Goal: Information Seeking & Learning: Learn about a topic

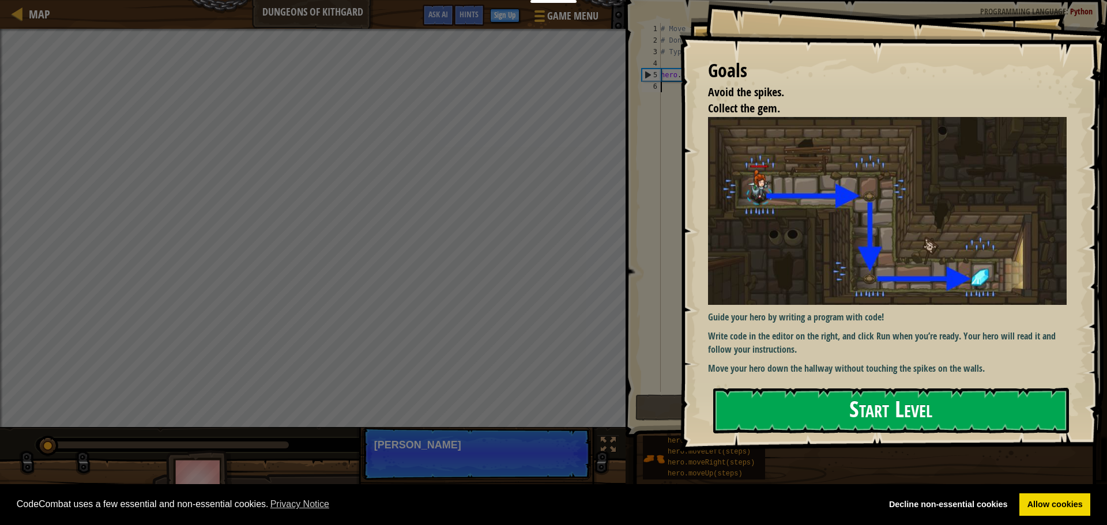
click at [860, 407] on button "Start Level" at bounding box center [891, 411] width 356 height 46
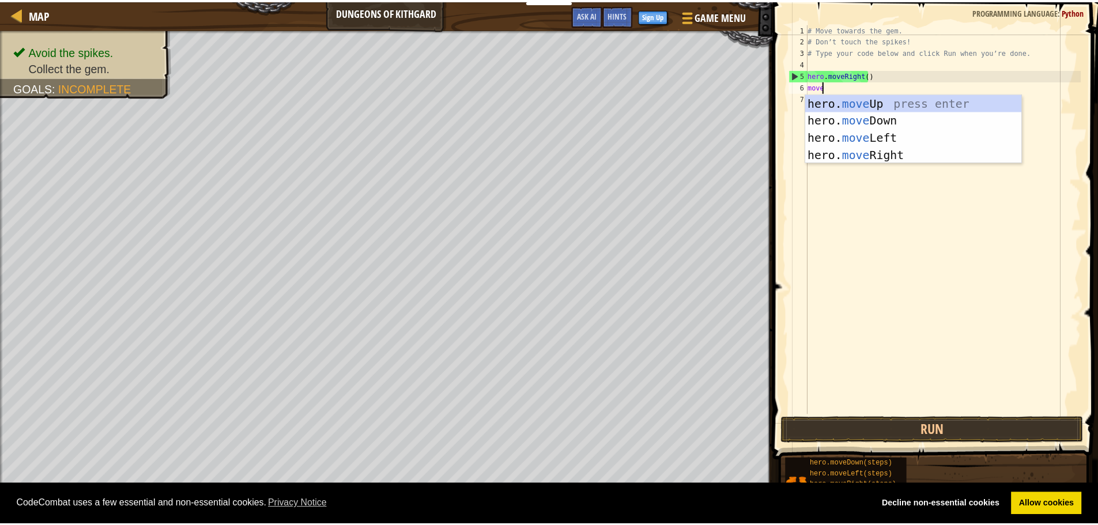
scroll to position [5, 1]
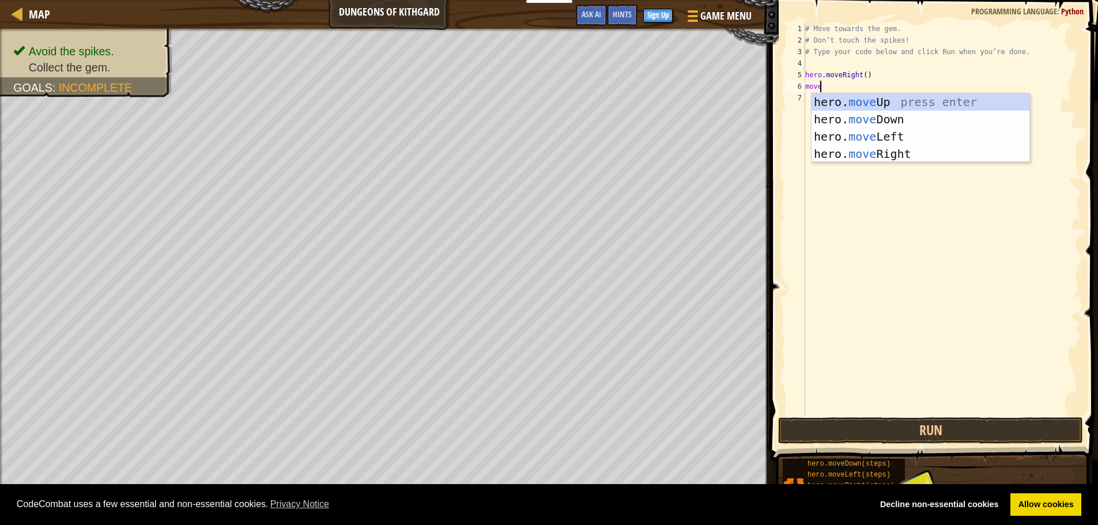
type textarea "move"
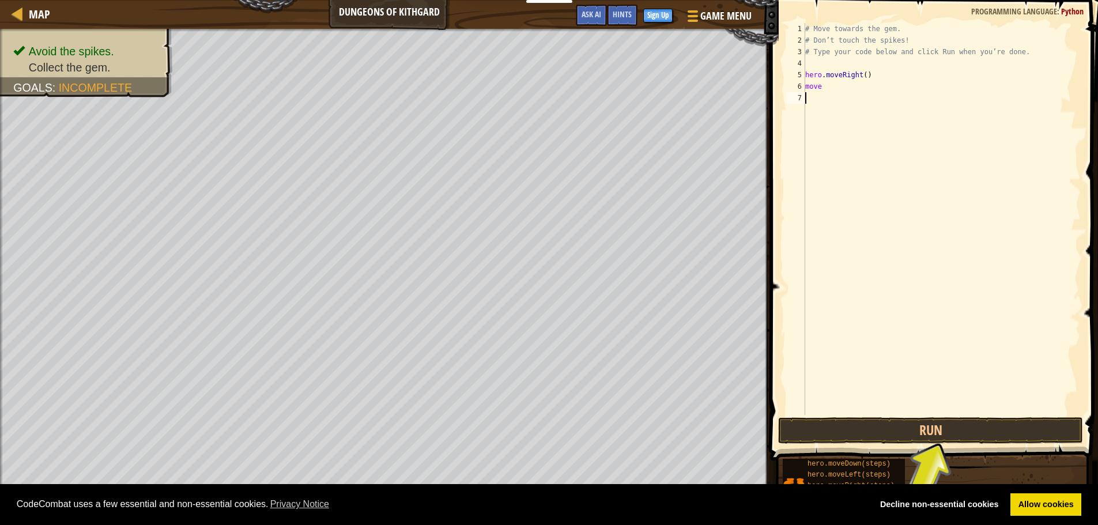
drag, startPoint x: 840, startPoint y: 173, endPoint x: 854, endPoint y: 168, distance: 15.0
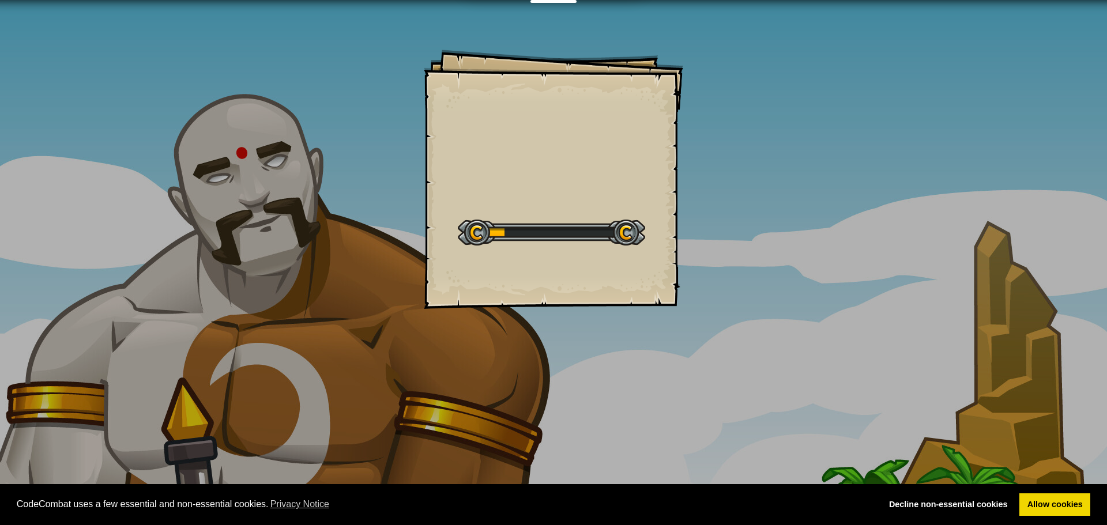
drag, startPoint x: 332, startPoint y: 163, endPoint x: 333, endPoint y: 180, distance: 17.9
drag, startPoint x: 232, startPoint y: 316, endPoint x: 231, endPoint y: 368, distance: 51.3
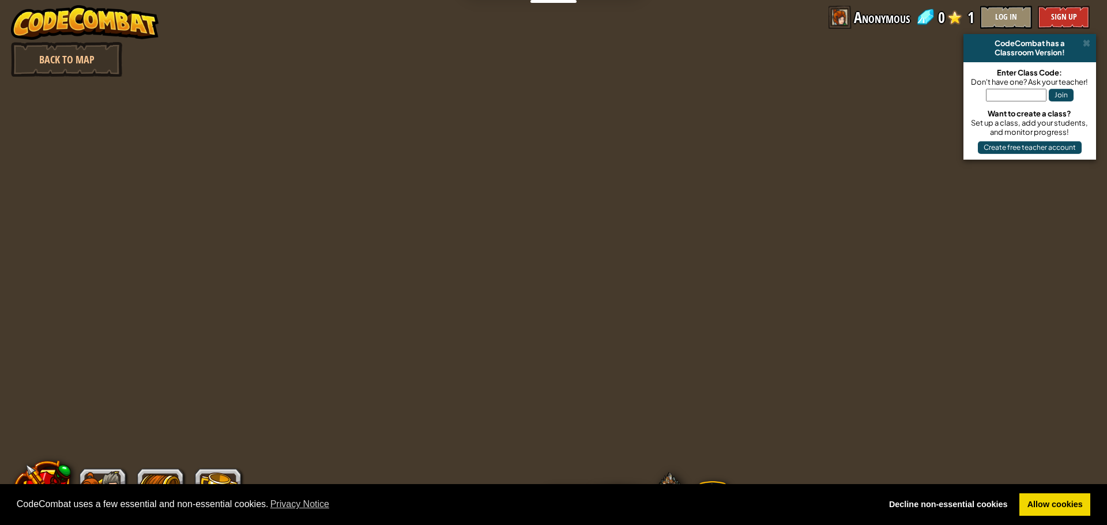
click at [36, 37] on img at bounding box center [85, 22] width 148 height 35
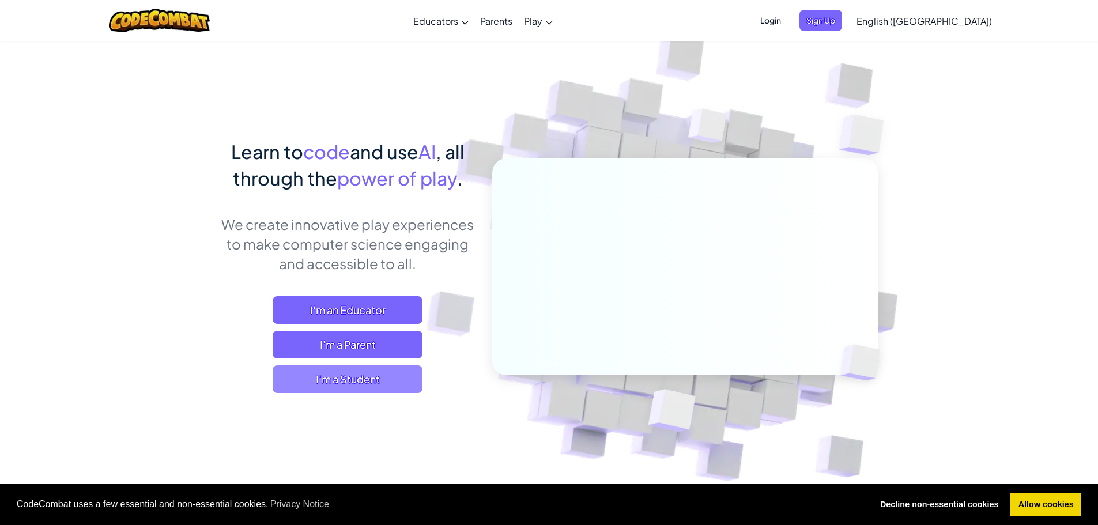
click at [388, 371] on span "I'm a Student" at bounding box center [348, 379] width 150 height 28
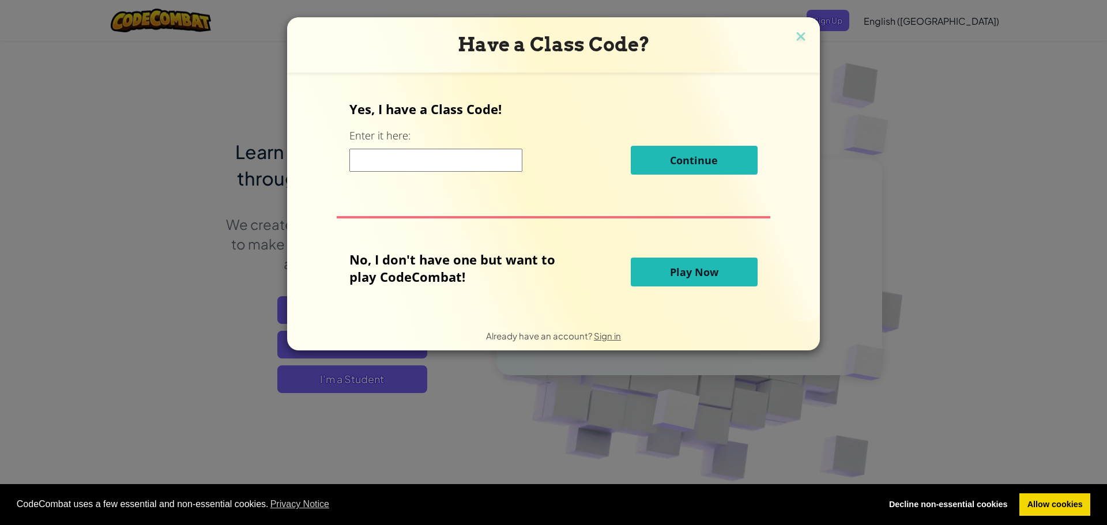
click at [664, 264] on button "Play Now" at bounding box center [693, 272] width 127 height 29
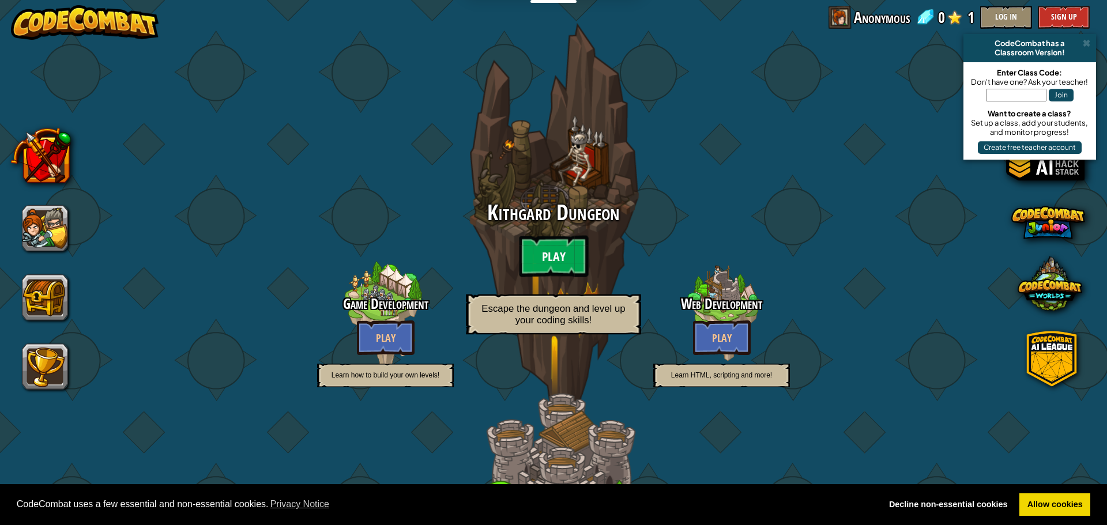
click at [535, 262] on btn "Play" at bounding box center [553, 256] width 69 height 41
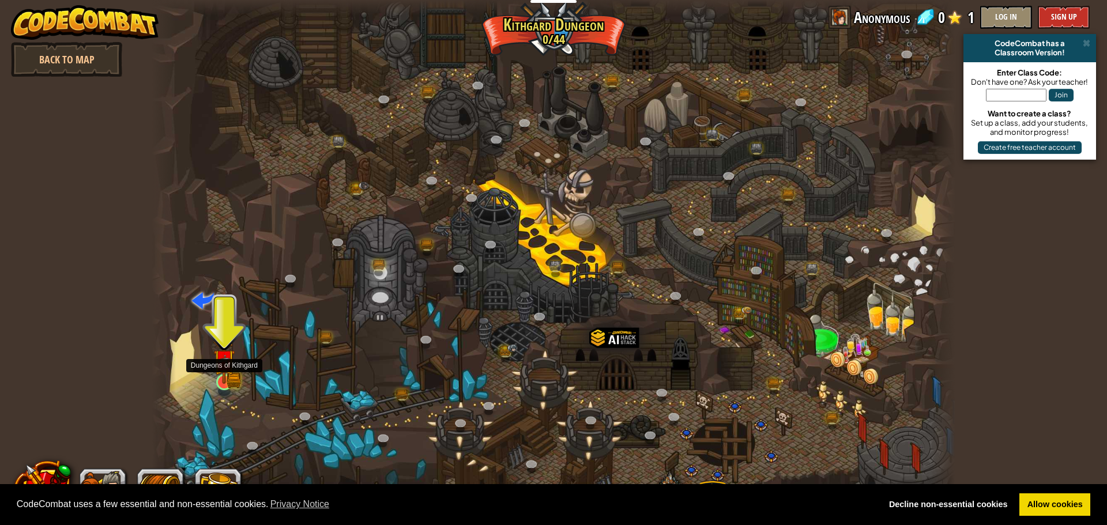
click at [214, 388] on div "Twisted Canyon (Locked) Challenge: collect the most gold using all the programm…" at bounding box center [553, 262] width 803 height 525
click at [220, 372] on img at bounding box center [223, 360] width 21 height 47
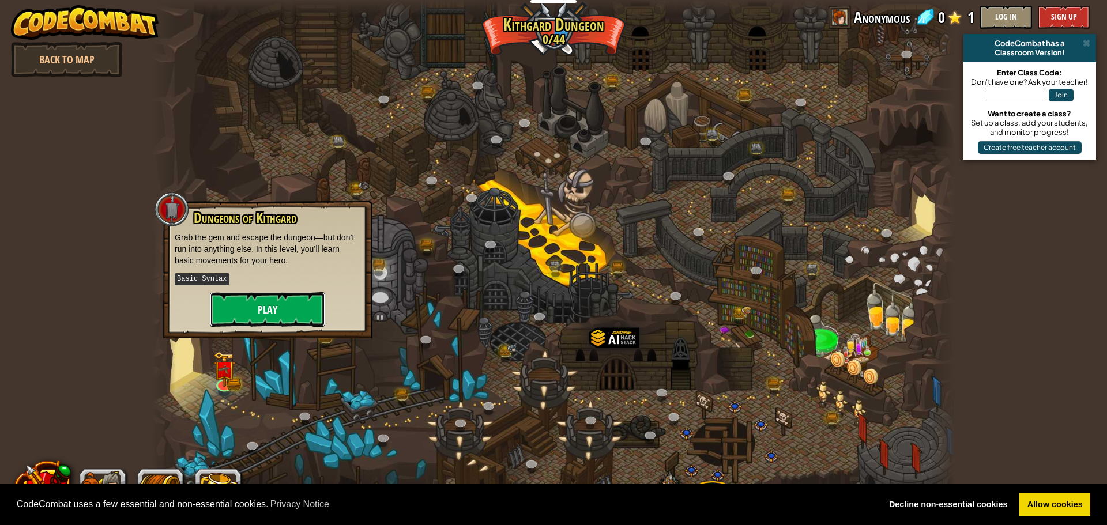
click at [286, 300] on button "Play" at bounding box center [267, 309] width 115 height 35
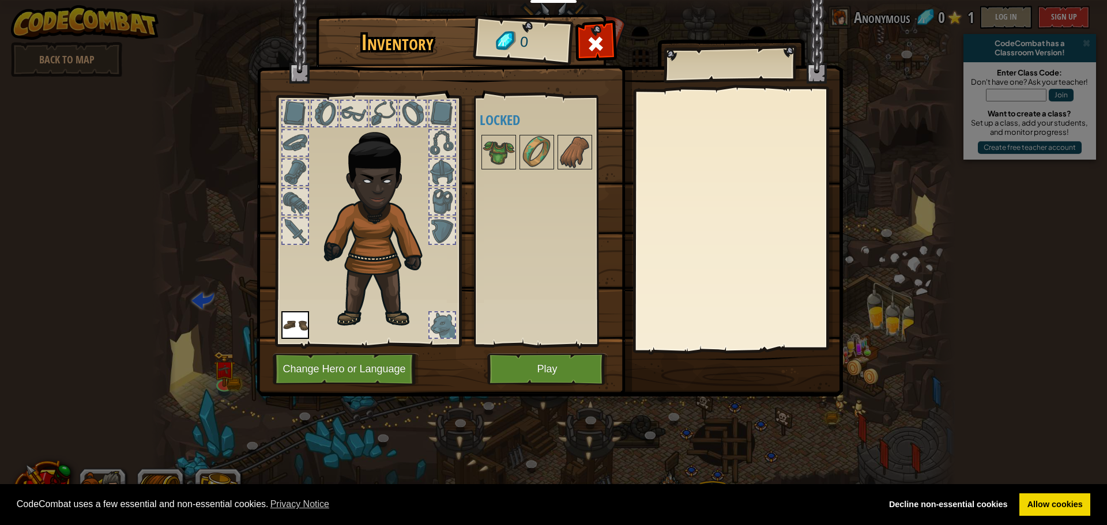
drag, startPoint x: 444, startPoint y: 198, endPoint x: 426, endPoint y: 224, distance: 32.0
click at [437, 208] on div at bounding box center [441, 201] width 25 height 25
click at [284, 179] on div at bounding box center [294, 172] width 25 height 25
click at [285, 201] on div at bounding box center [294, 201] width 25 height 25
click at [292, 226] on div at bounding box center [294, 230] width 25 height 25
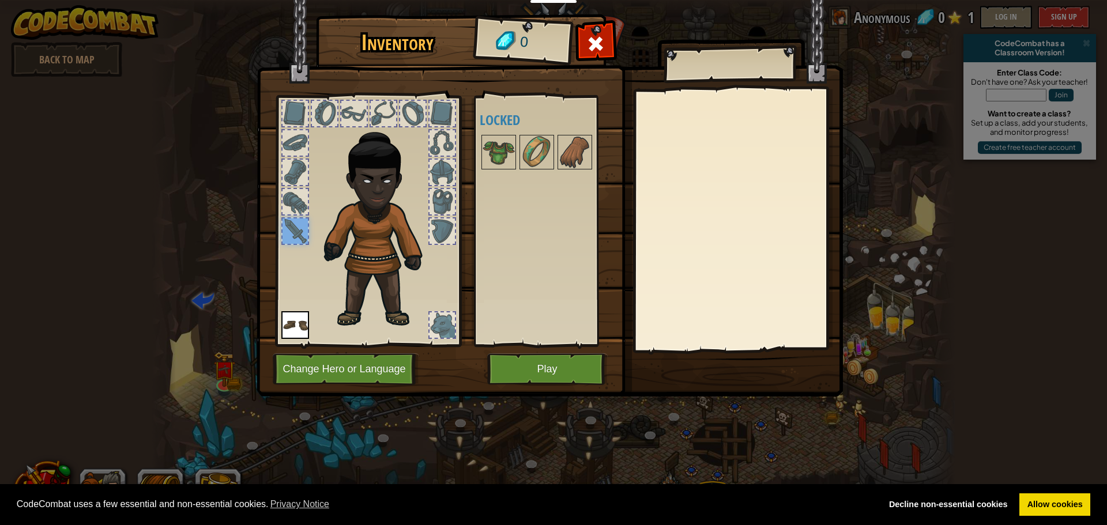
click at [294, 321] on img at bounding box center [295, 325] width 28 height 28
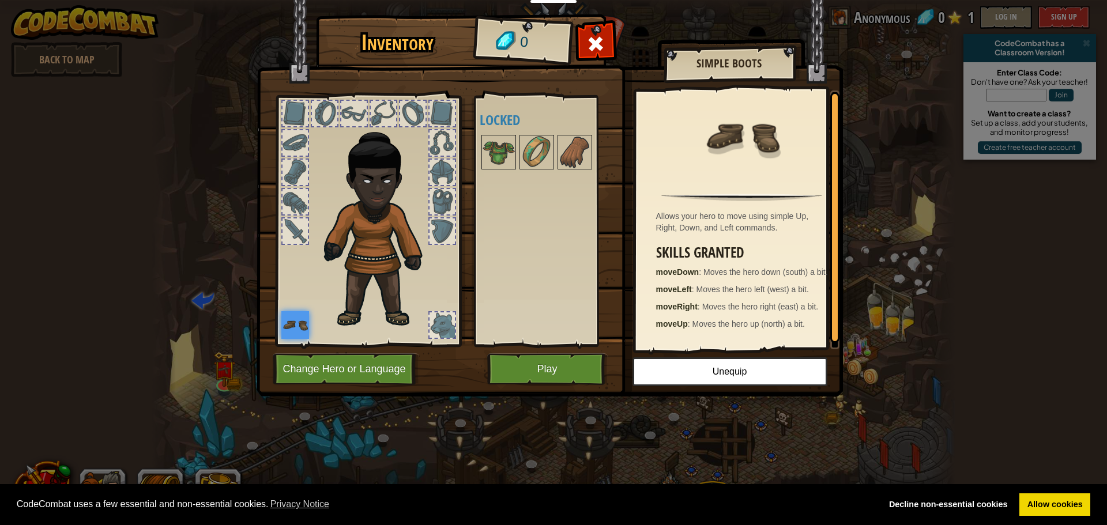
click at [449, 318] on div at bounding box center [441, 324] width 25 height 25
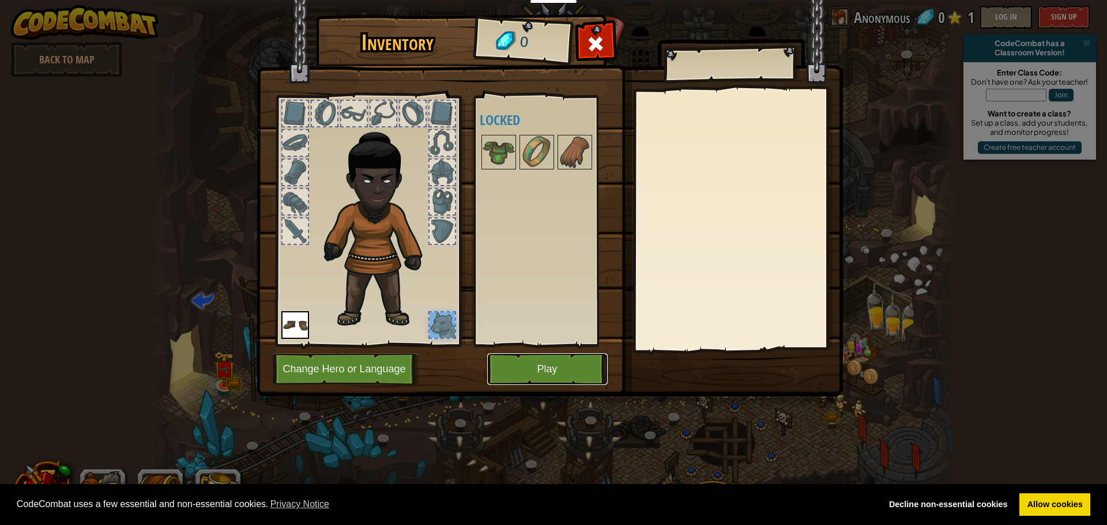
click at [522, 365] on button "Play" at bounding box center [547, 369] width 120 height 32
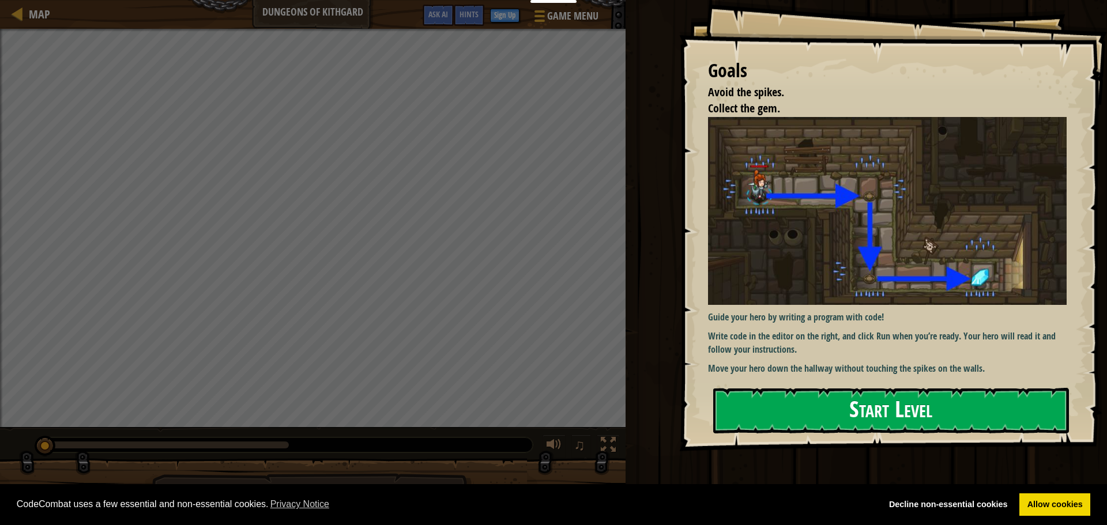
click at [844, 414] on button "Start Level" at bounding box center [891, 411] width 356 height 46
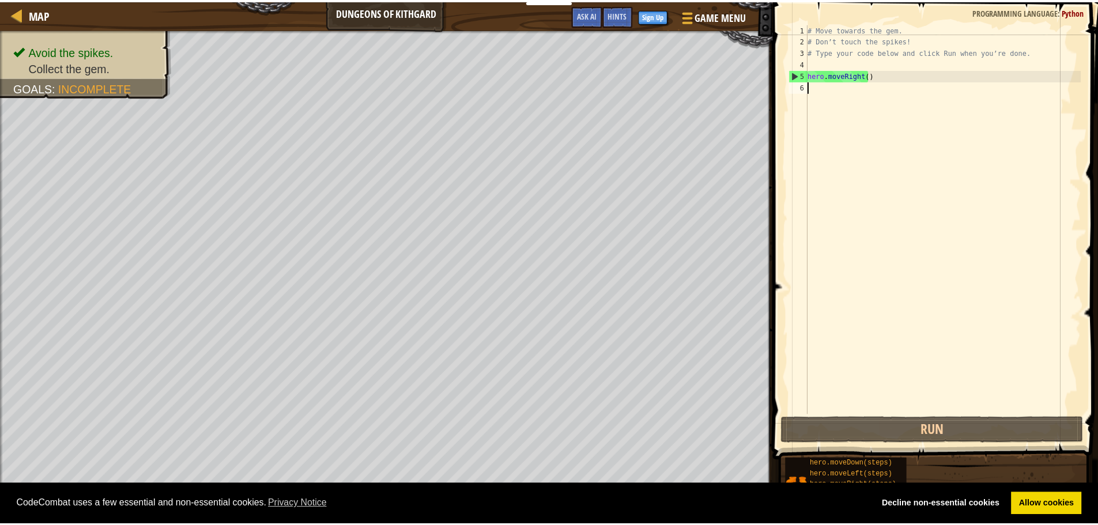
scroll to position [5, 0]
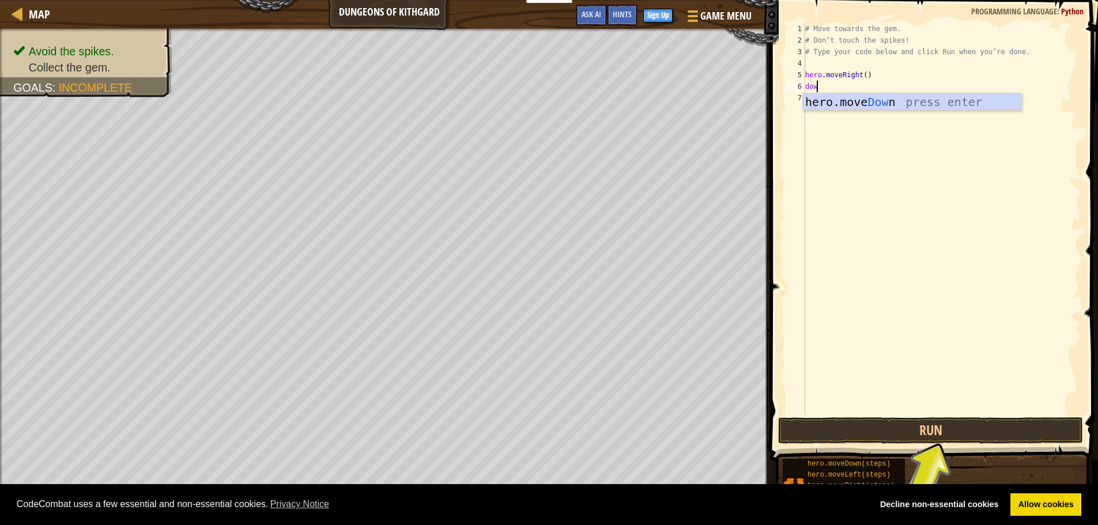
type textarea "down"
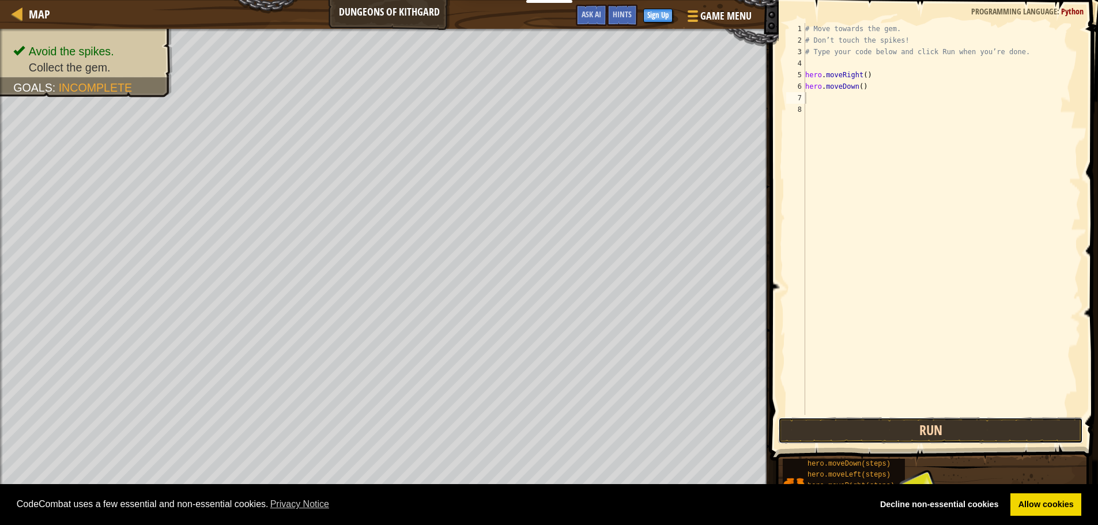
click at [854, 431] on button "Run" at bounding box center [930, 430] width 305 height 27
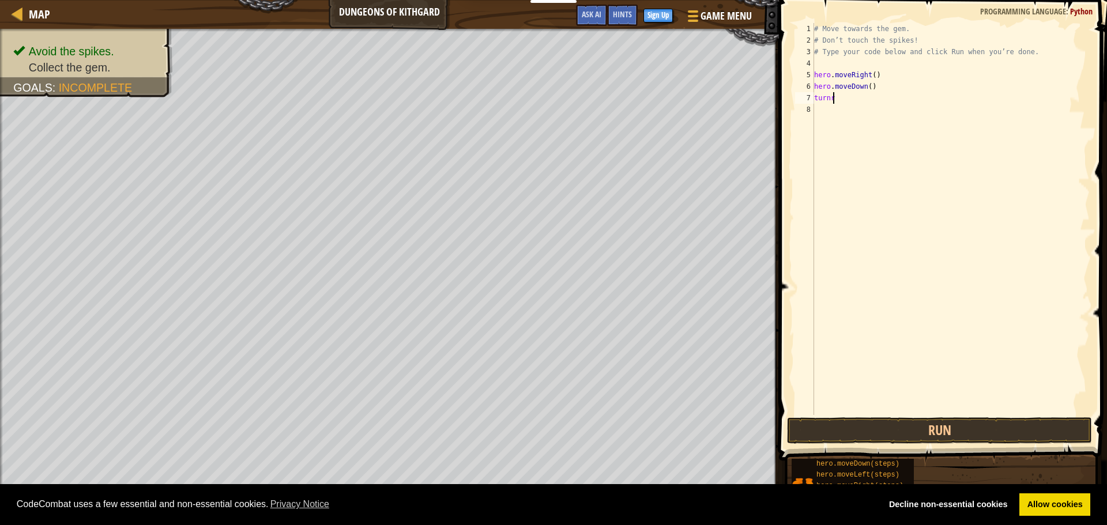
scroll to position [5, 1]
type textarea "turnrig"
click at [957, 501] on link "Decline non-essential cookies" at bounding box center [948, 504] width 134 height 23
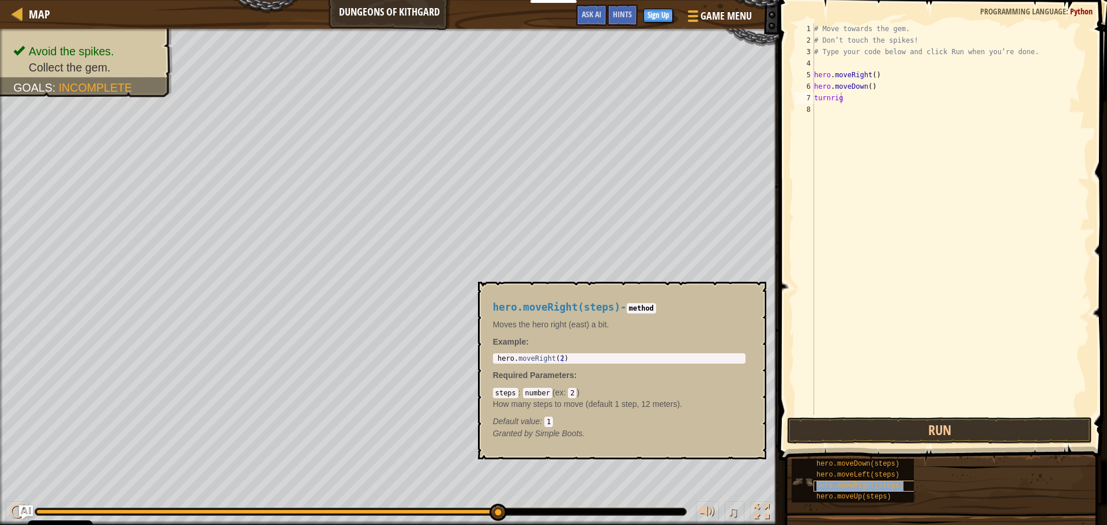
click at [884, 481] on div "hero.moveRight(steps)" at bounding box center [868, 486] width 111 height 11
click at [889, 488] on span "hero.moveRight(steps)" at bounding box center [859, 486] width 87 height 8
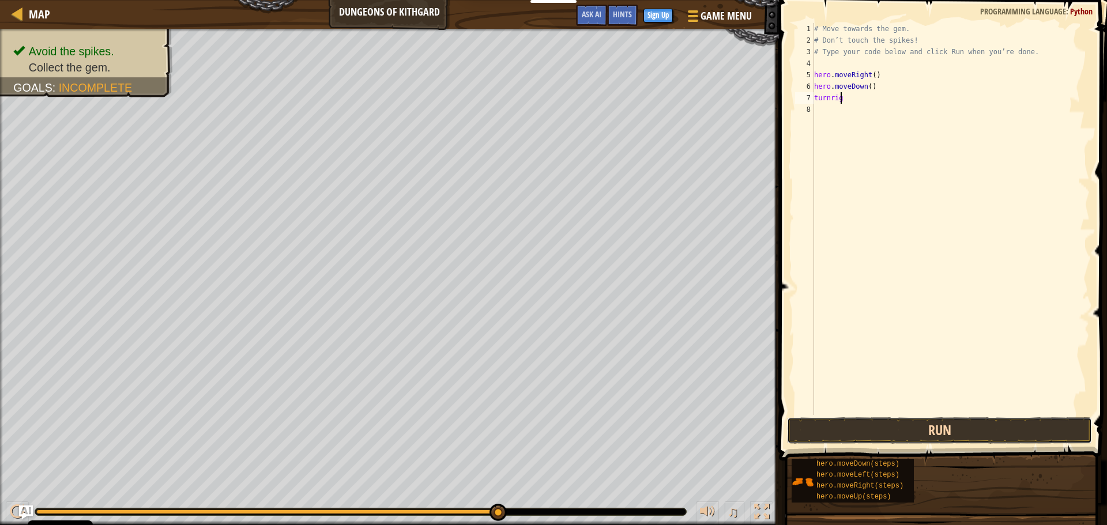
click at [956, 425] on button "Run" at bounding box center [939, 430] width 305 height 27
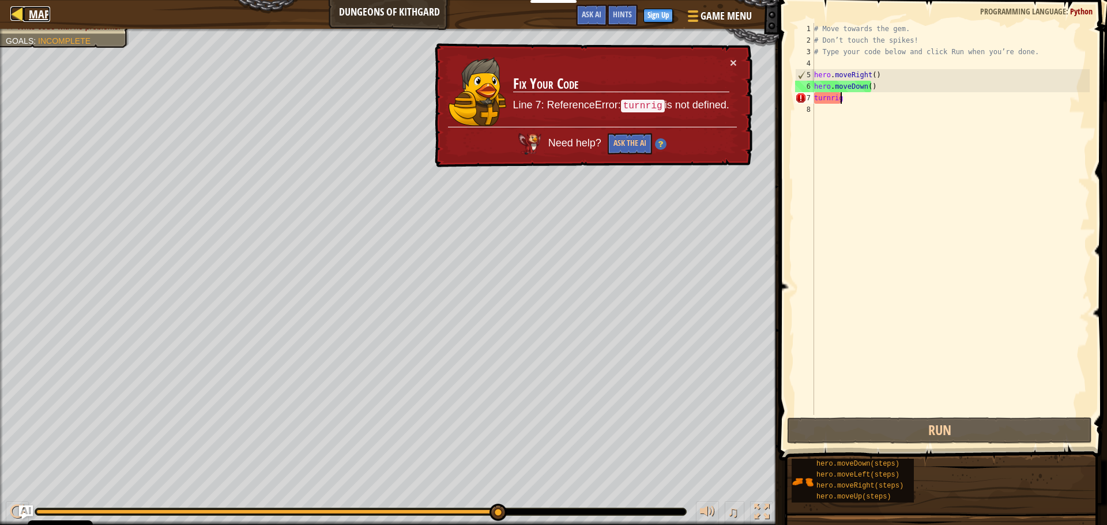
click at [18, 6] on div at bounding box center [17, 13] width 14 height 14
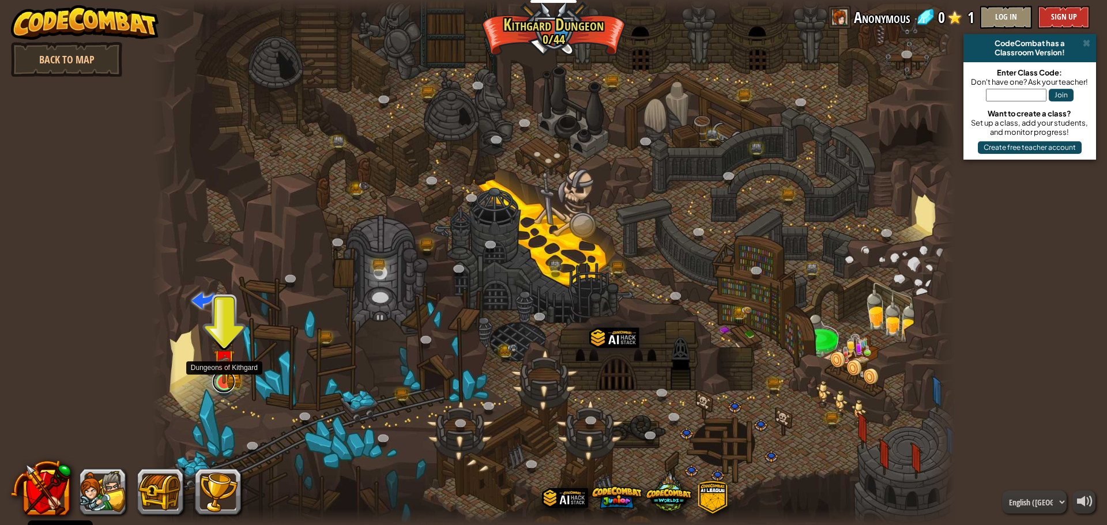
click at [220, 384] on link at bounding box center [223, 381] width 23 height 23
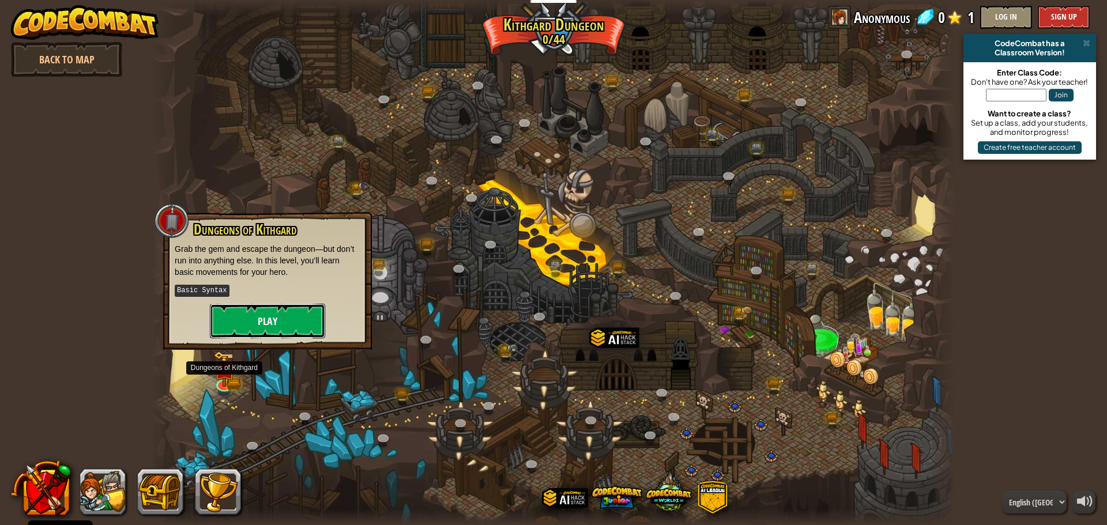
click at [275, 318] on button "Play" at bounding box center [267, 321] width 115 height 35
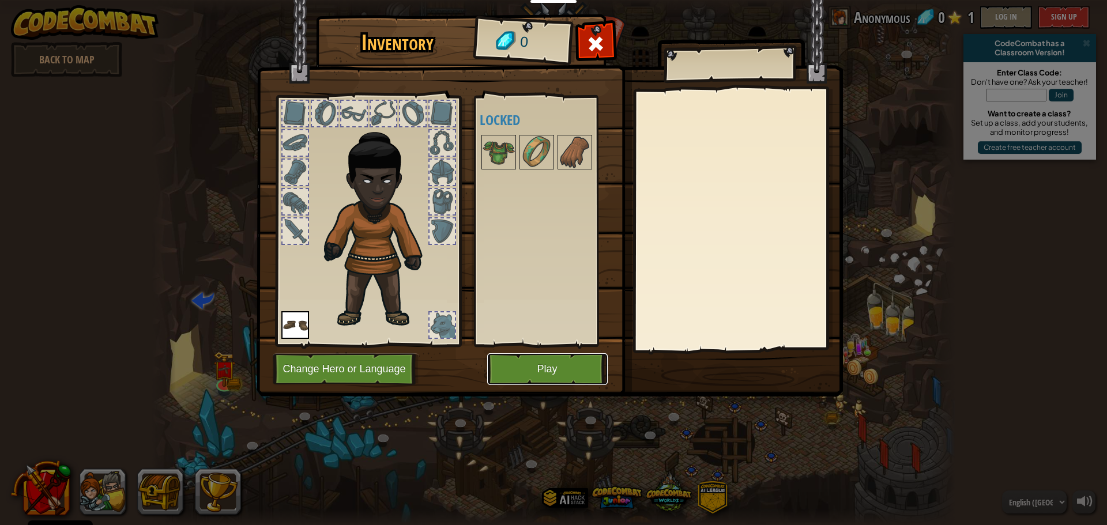
click at [588, 366] on button "Play" at bounding box center [547, 369] width 120 height 32
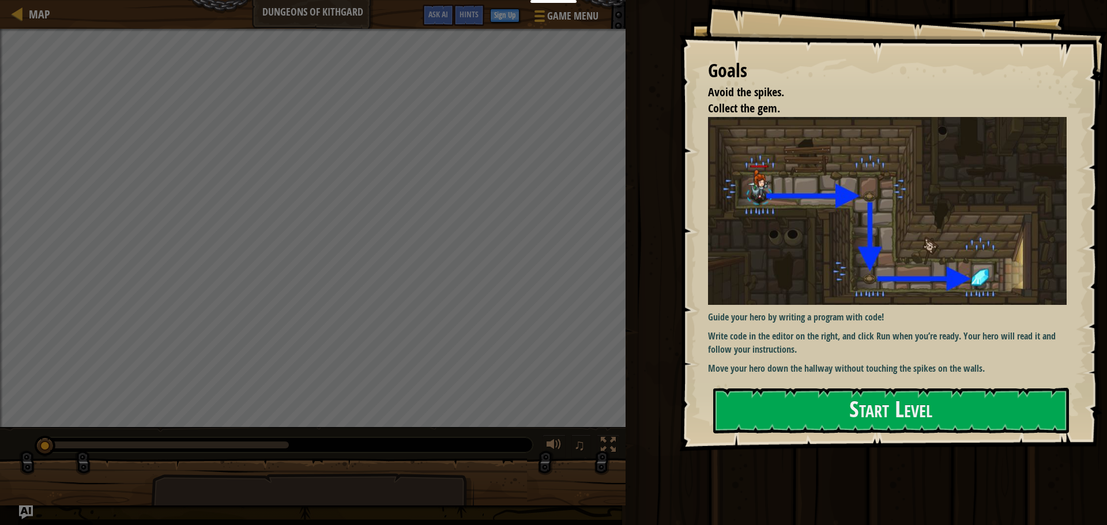
drag, startPoint x: 824, startPoint y: 341, endPoint x: 809, endPoint y: 381, distance: 42.5
click at [810, 375] on div "Guide your hero by writing a program with code! Write code in the editor on the…" at bounding box center [891, 246] width 367 height 259
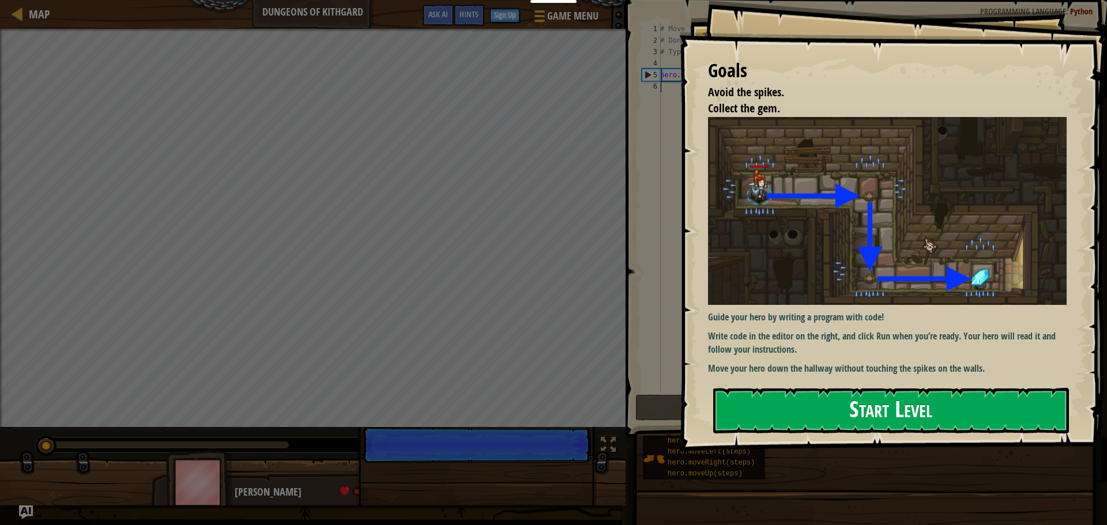
click at [810, 409] on button "Start Level" at bounding box center [891, 411] width 356 height 46
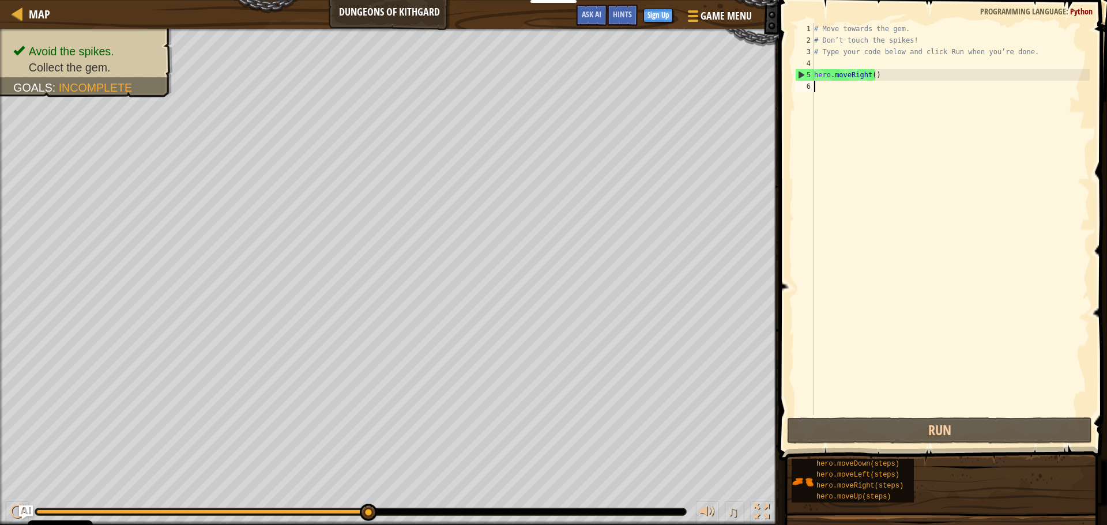
scroll to position [5, 0]
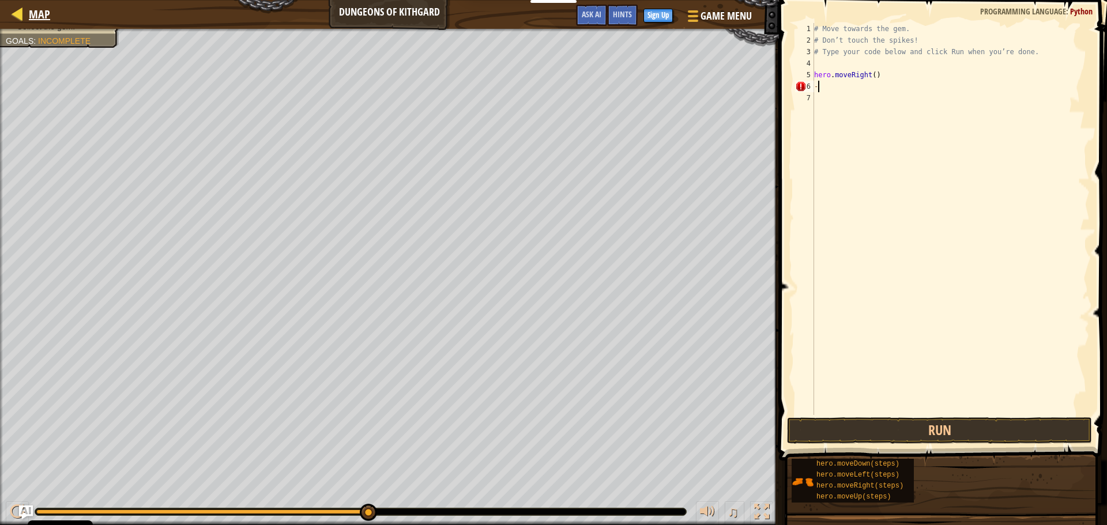
type textarea "-"
click at [14, 17] on div at bounding box center [17, 13] width 14 height 14
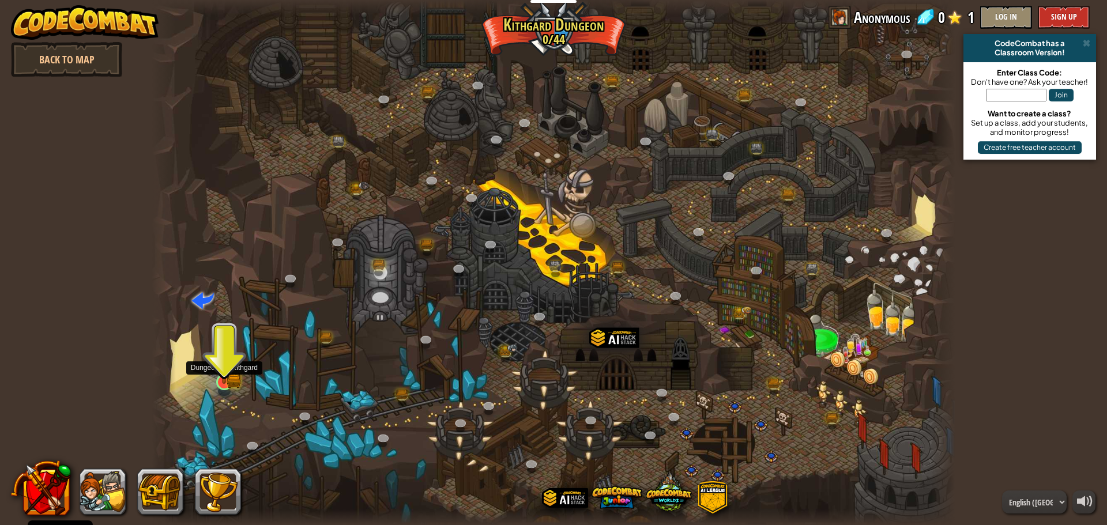
click at [225, 383] on img at bounding box center [223, 360] width 21 height 47
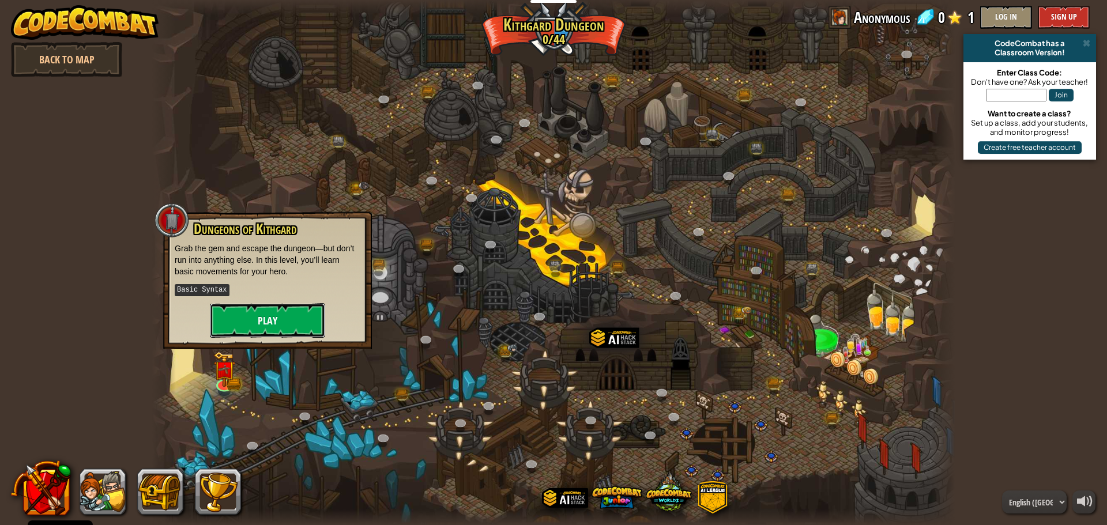
click at [258, 308] on button "Play" at bounding box center [267, 320] width 115 height 35
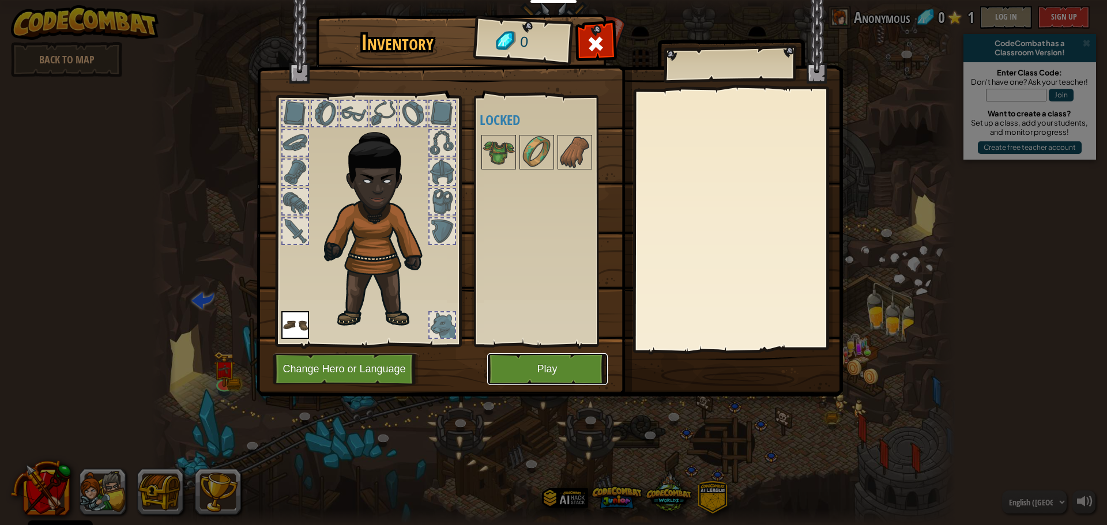
click at [512, 373] on button "Play" at bounding box center [547, 369] width 120 height 32
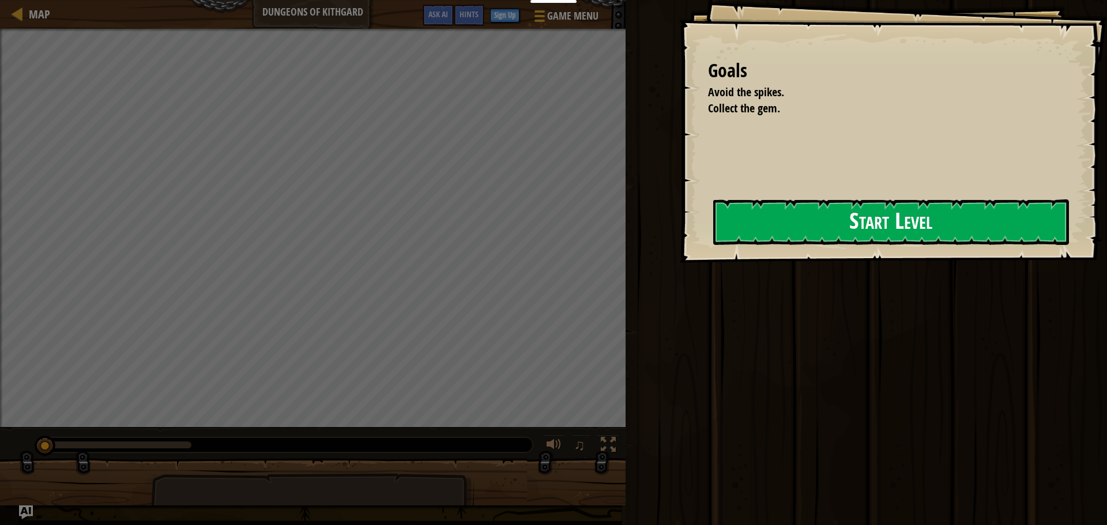
click at [972, 212] on button "Start Level" at bounding box center [891, 222] width 356 height 46
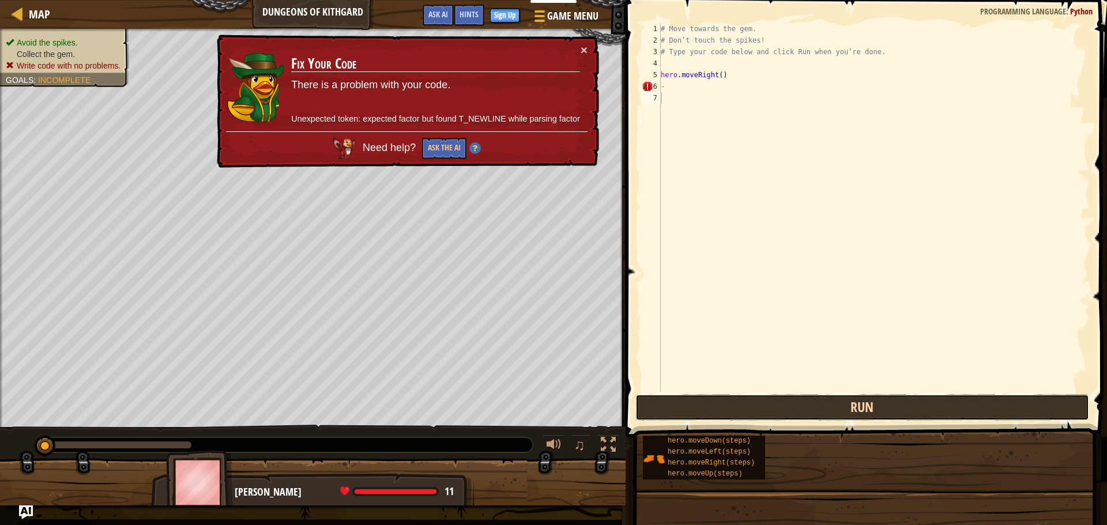
click at [939, 411] on button "Run" at bounding box center [862, 407] width 454 height 27
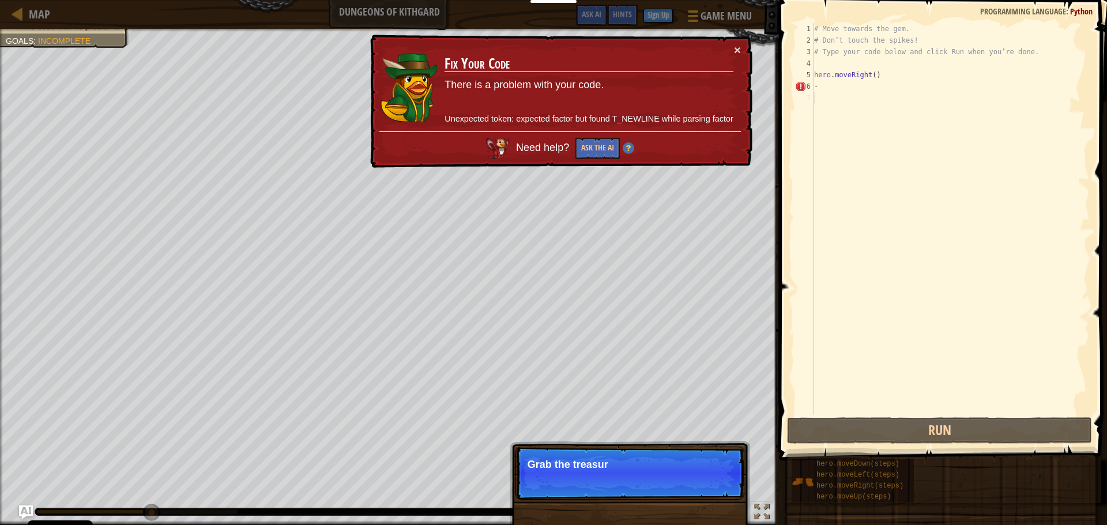
click at [877, 99] on div "# Move towards the gem. # Don’t touch the spikes! # Type your code below and cl…" at bounding box center [950, 230] width 278 height 415
click at [874, 92] on div "# Move towards the gem. # Don’t touch the spikes! # Type your code below and cl…" at bounding box center [950, 230] width 278 height 415
type textarea "-"
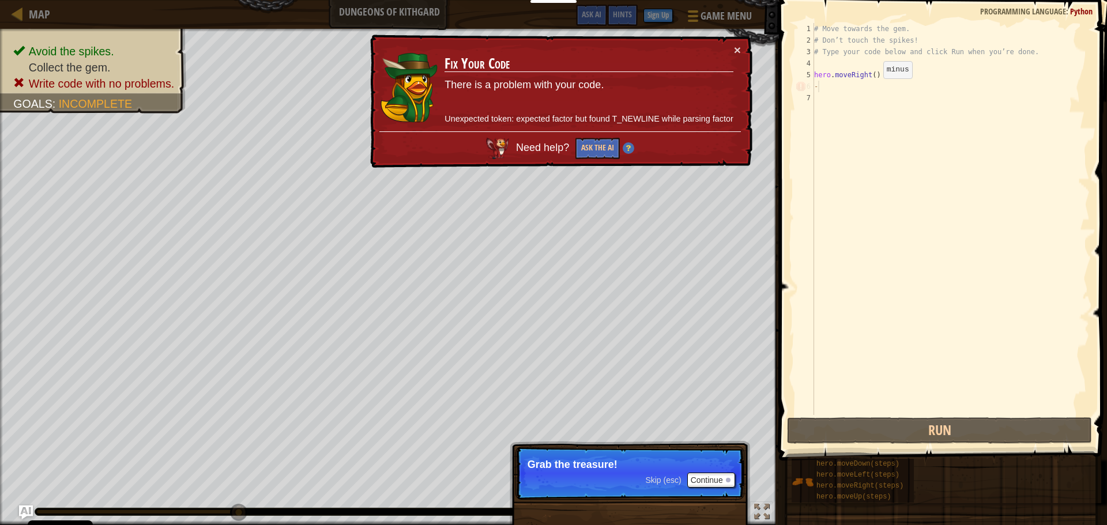
click at [873, 87] on div "# Move towards the gem. # Don’t touch the spikes! # Type your code below and cl…" at bounding box center [950, 230] width 278 height 415
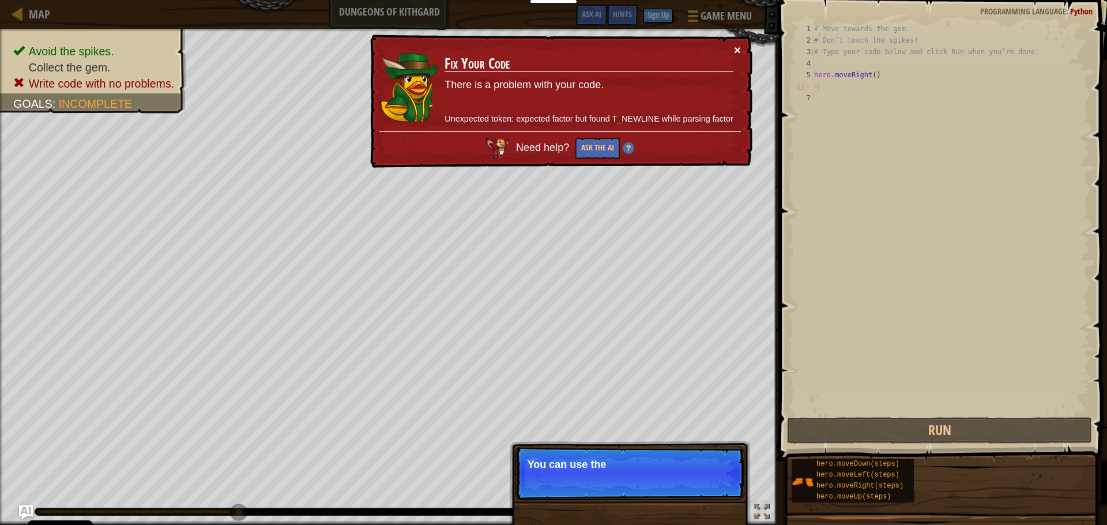
click at [734, 49] on button "×" at bounding box center [737, 50] width 7 height 12
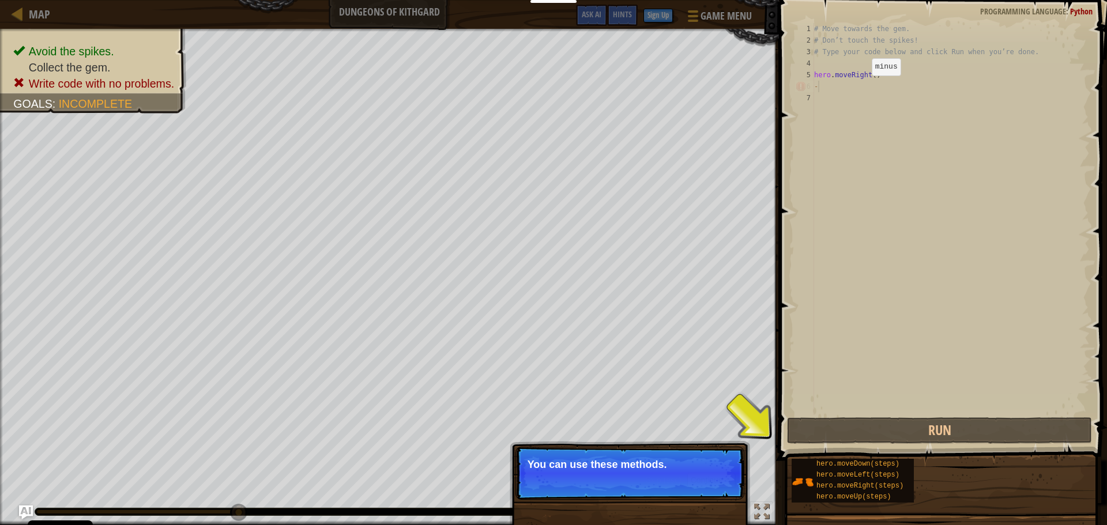
click at [862, 87] on div "# Move towards the gem. # Don’t touch the spikes! # Type your code below and cl…" at bounding box center [950, 230] width 278 height 415
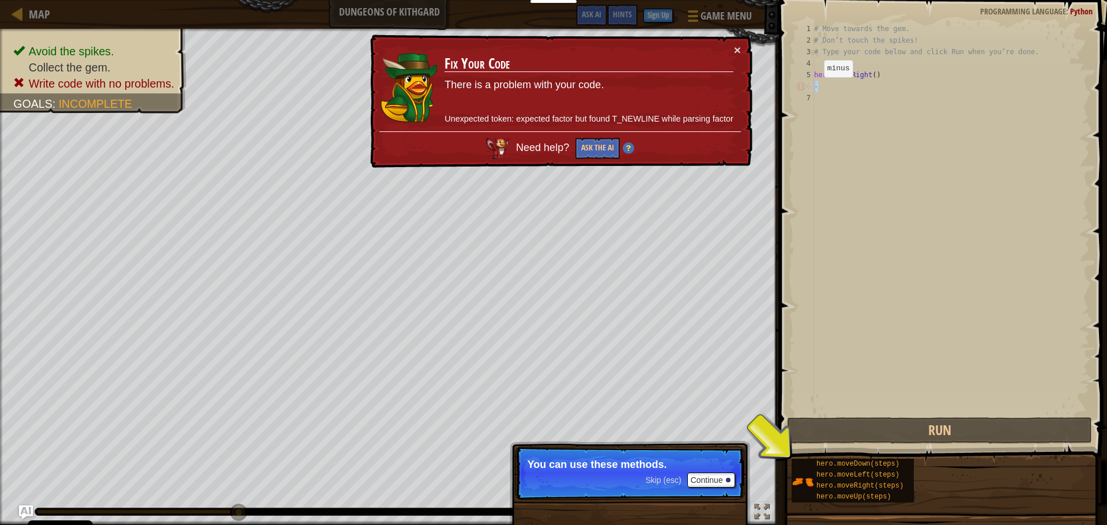
drag, startPoint x: 828, startPoint y: 88, endPoint x: 799, endPoint y: 91, distance: 29.0
click at [799, 91] on div "- 1 2 3 4 5 6 7 # Move towards the gem. # Don’t touch the spikes! # Type your c…" at bounding box center [940, 219] width 297 height 392
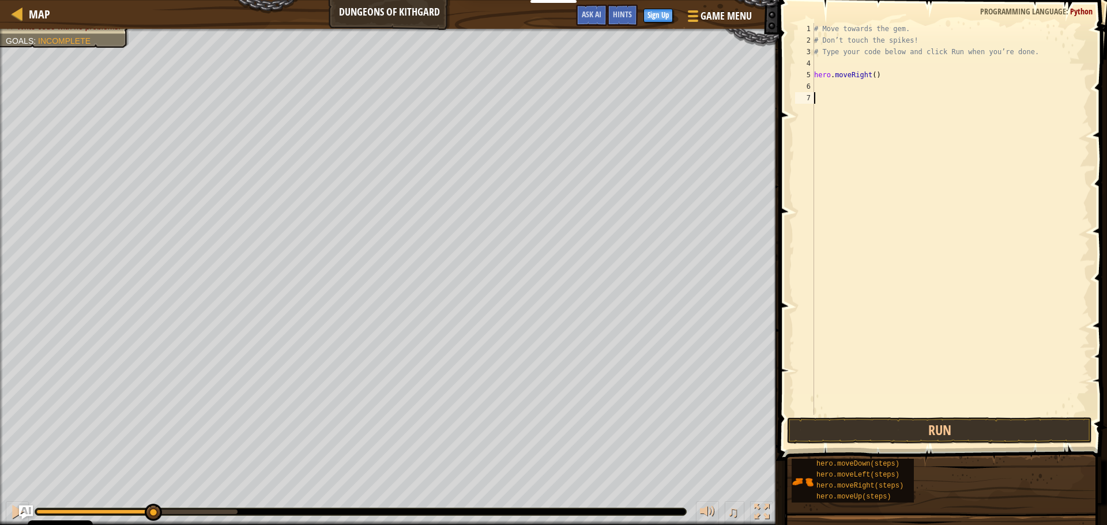
click at [833, 97] on div "# Move towards the gem. # Don’t touch the spikes! # Type your code below and cl…" at bounding box center [950, 230] width 278 height 415
click at [28, 7] on link "Map" at bounding box center [36, 14] width 27 height 16
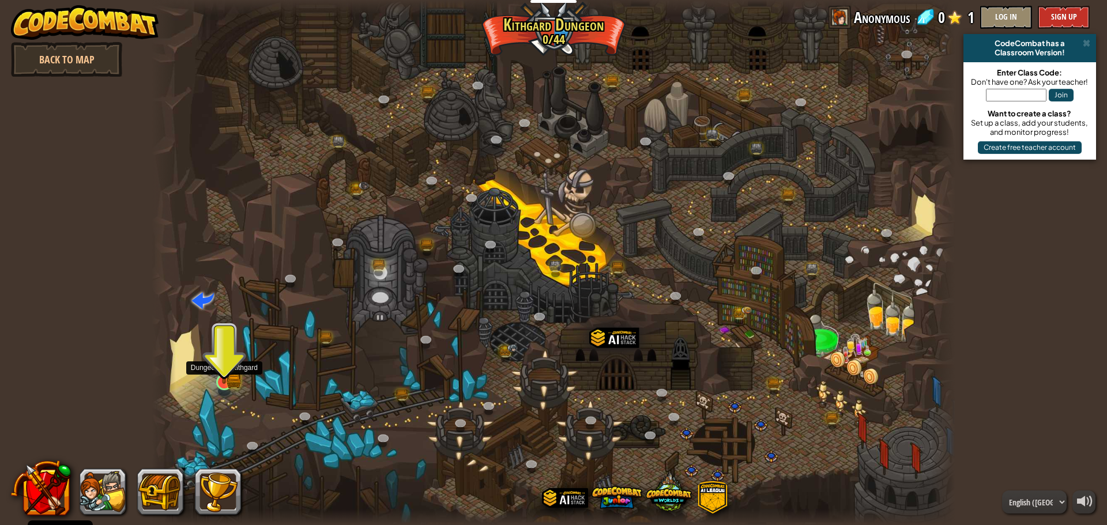
click at [218, 379] on img at bounding box center [223, 360] width 21 height 47
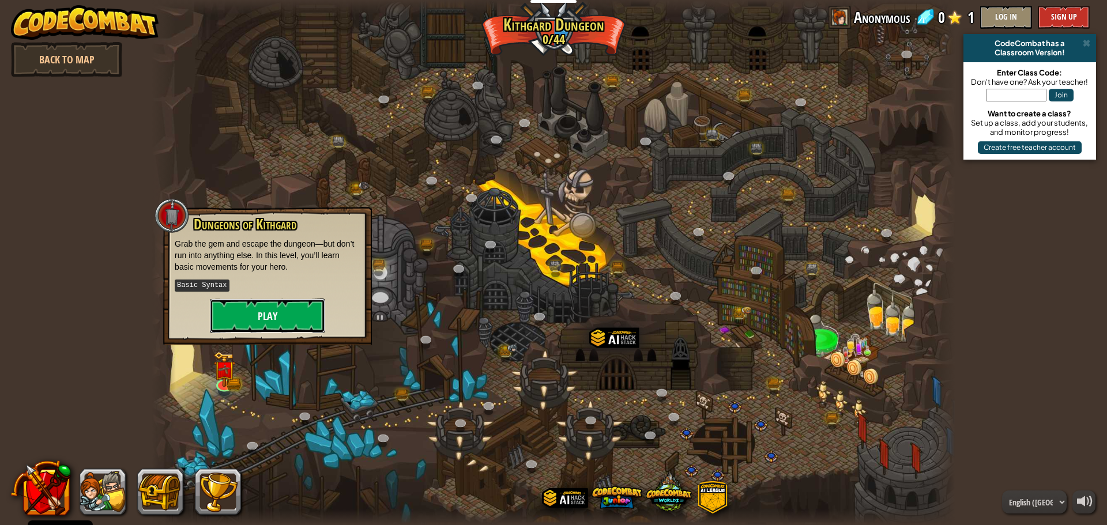
click at [289, 311] on button "Play" at bounding box center [267, 316] width 115 height 35
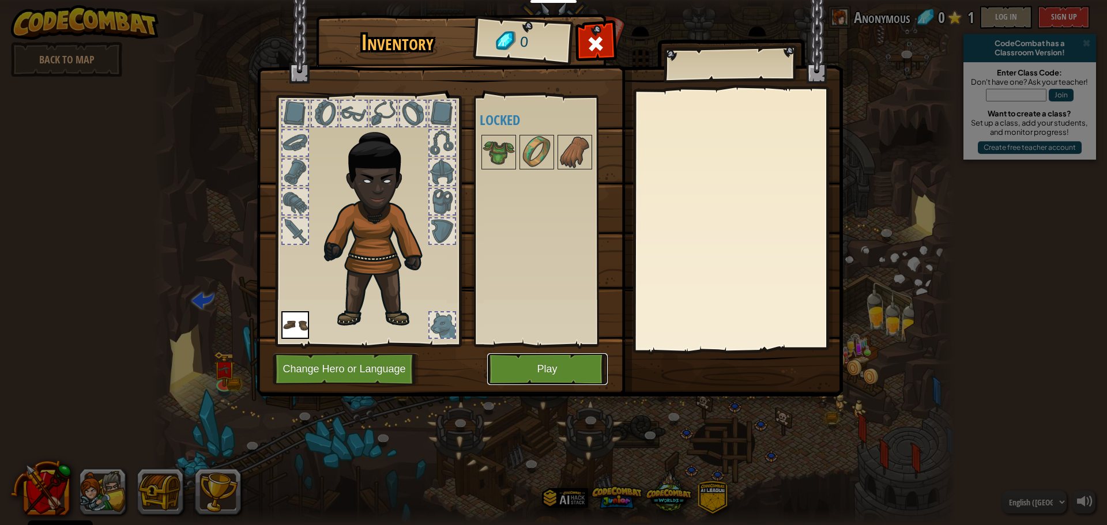
click at [541, 360] on button "Play" at bounding box center [547, 369] width 120 height 32
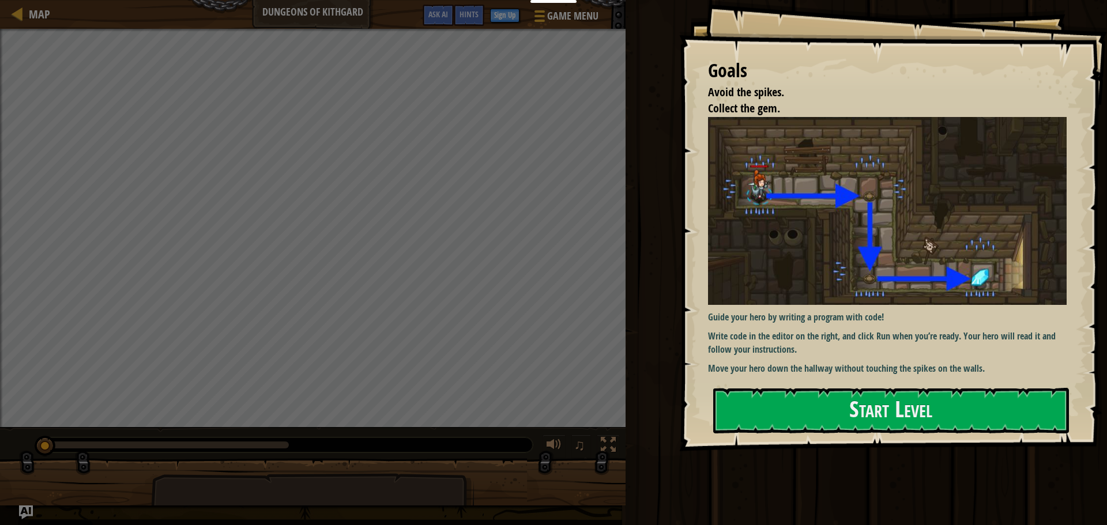
click at [980, 382] on div "Goals Avoid the spikes. Collect the gem. Guide your hero by writing a program w…" at bounding box center [893, 225] width 428 height 451
click at [976, 411] on button "Start Level" at bounding box center [891, 411] width 356 height 46
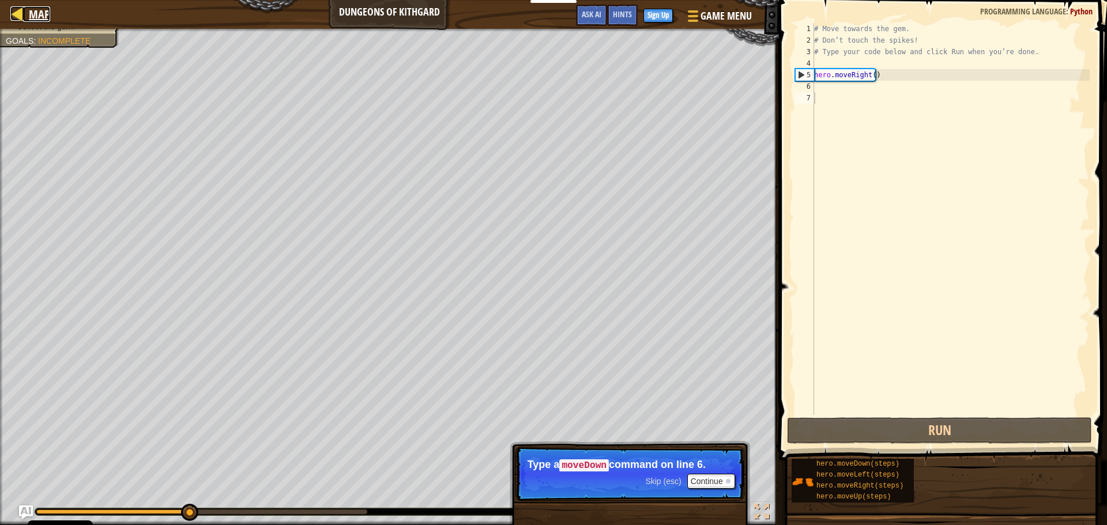
click at [16, 11] on div at bounding box center [17, 13] width 14 height 14
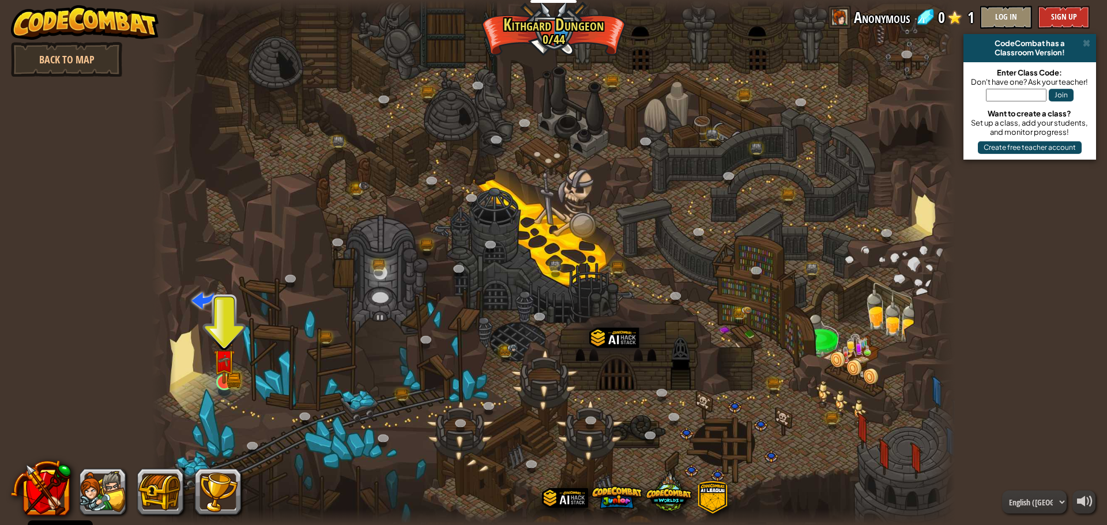
click at [221, 378] on img at bounding box center [223, 360] width 21 height 47
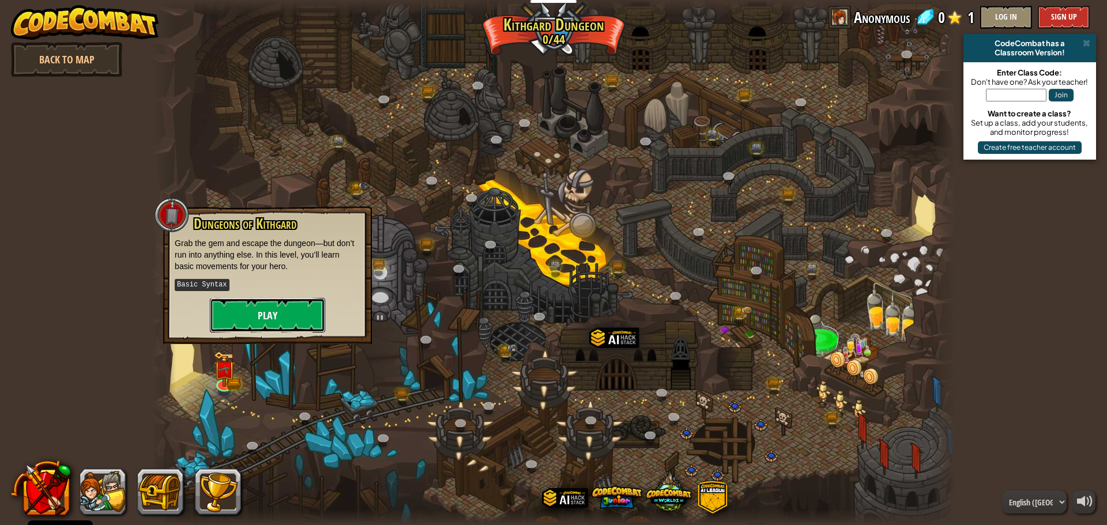
click at [317, 314] on button "Play" at bounding box center [267, 315] width 115 height 35
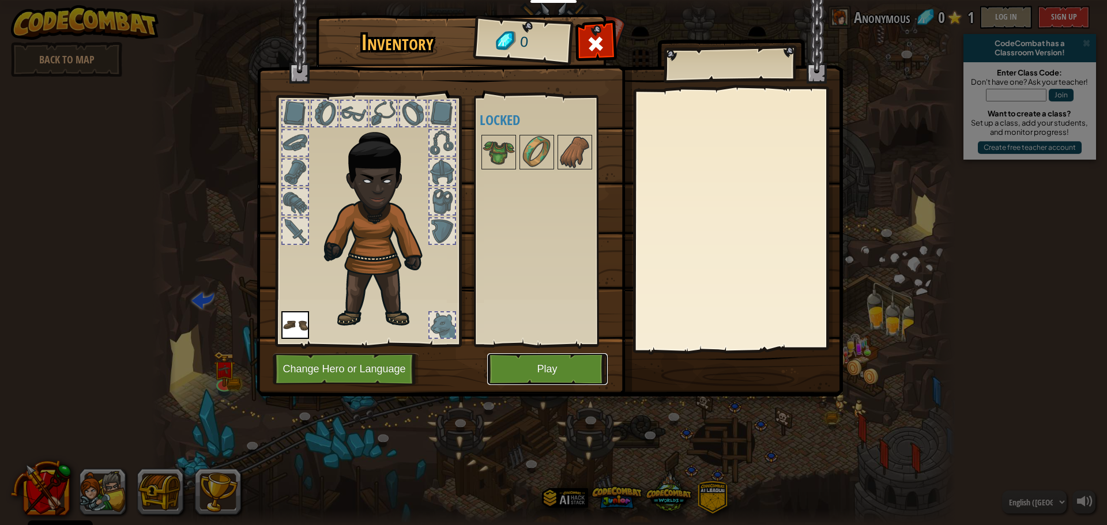
click at [572, 368] on button "Play" at bounding box center [547, 369] width 120 height 32
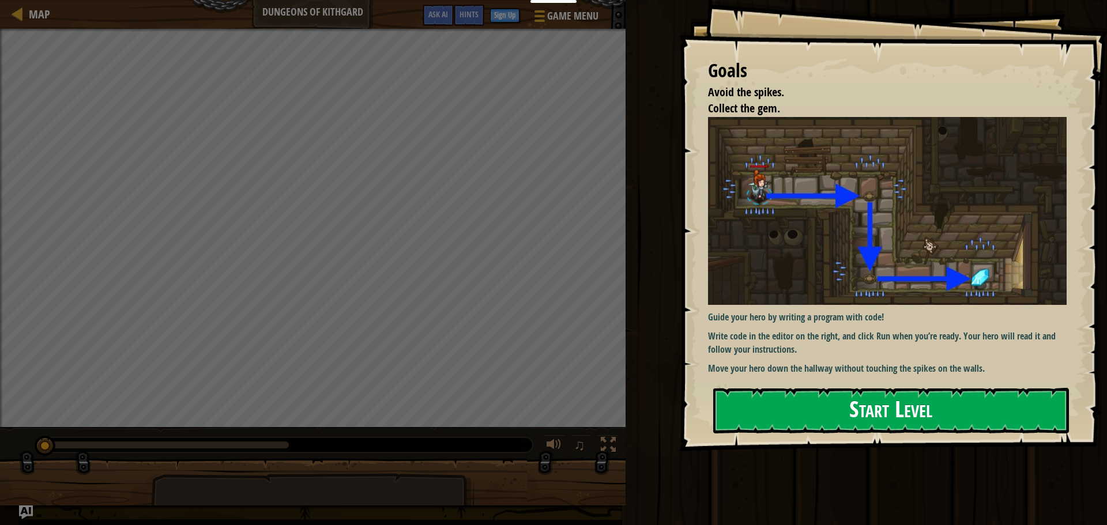
click at [977, 402] on button "Start Level" at bounding box center [891, 411] width 356 height 46
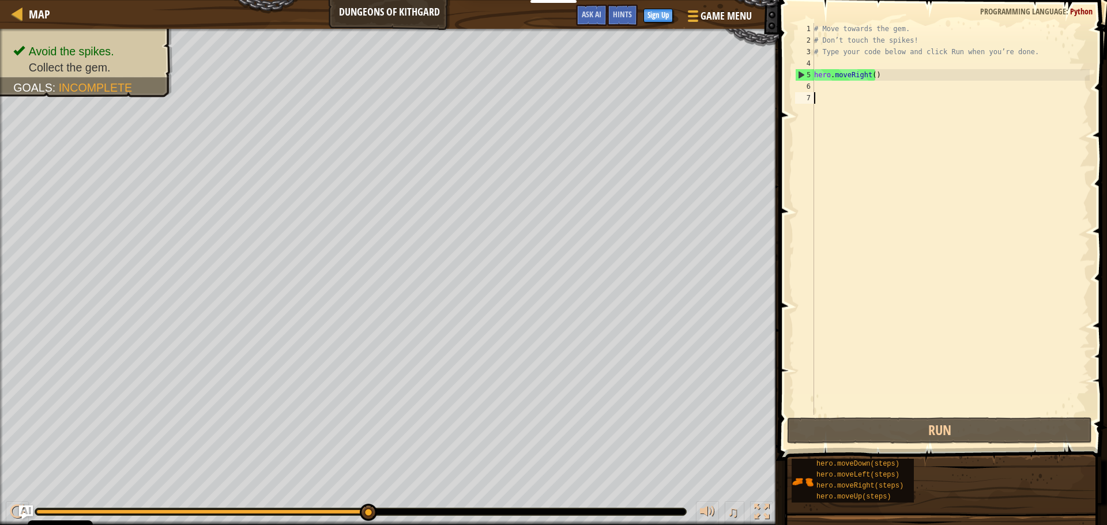
type textarea "8"
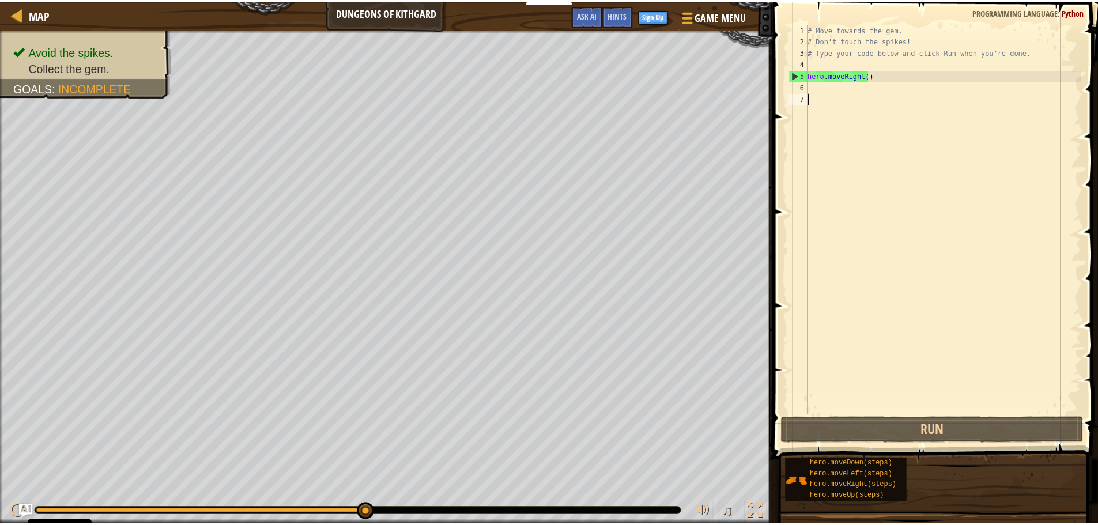
scroll to position [5, 0]
